Goal: Transaction & Acquisition: Book appointment/travel/reservation

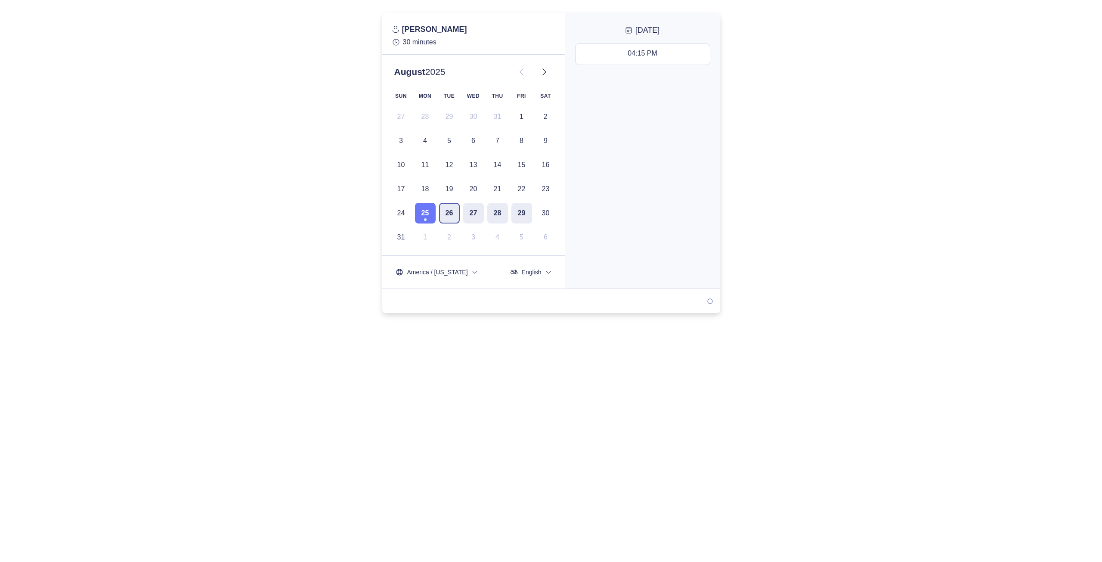
click at [448, 218] on button "26" at bounding box center [449, 213] width 21 height 21
click at [655, 59] on button "03:30 PM - 04:00 PM" at bounding box center [642, 54] width 134 height 21
click at [625, 268] on button "Next" at bounding box center [642, 272] width 143 height 21
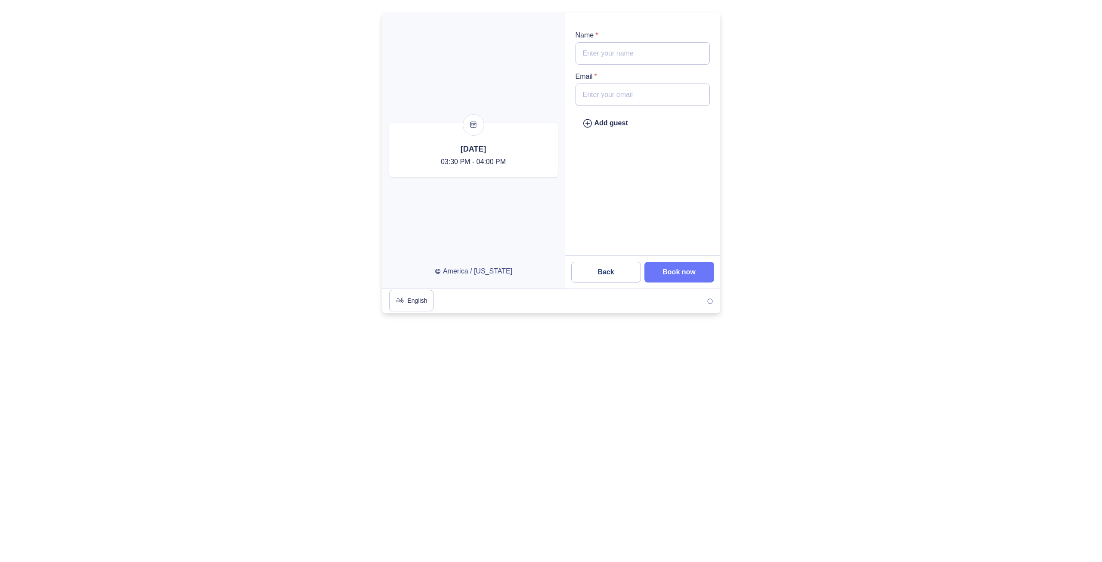
click at [610, 99] on input "Email *" at bounding box center [642, 94] width 134 height 22
paste input "kelly@crossstatefunding.com"
type input "kelly@crossstatefunding.com"
click at [607, 58] on input "Name *" at bounding box center [642, 53] width 134 height 22
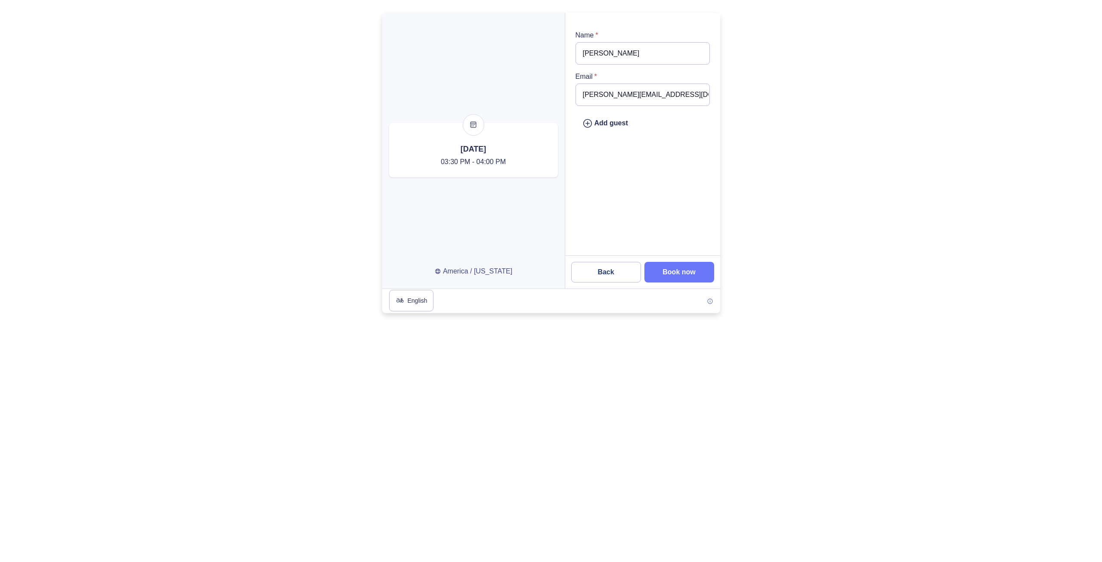
type input "Kelly Slomba"
click at [695, 268] on button "Book now" at bounding box center [679, 272] width 70 height 21
